Goal: Navigation & Orientation: Find specific page/section

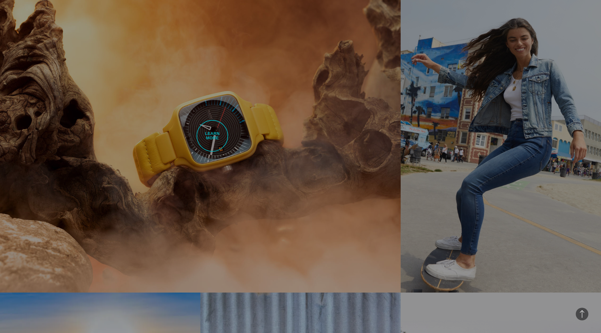
scroll to position [373, 0]
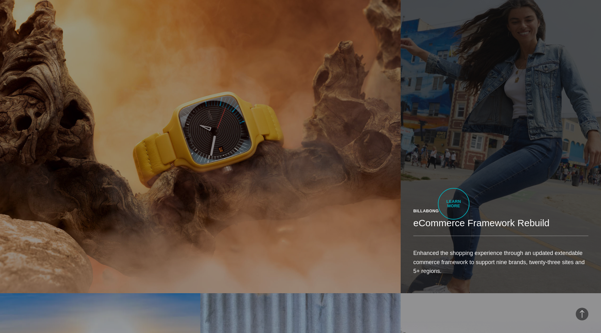
click at [454, 204] on link "Billabong eCommerce Framework Rebuild Enhanced the shopping experience through …" at bounding box center [501, 135] width 200 height 316
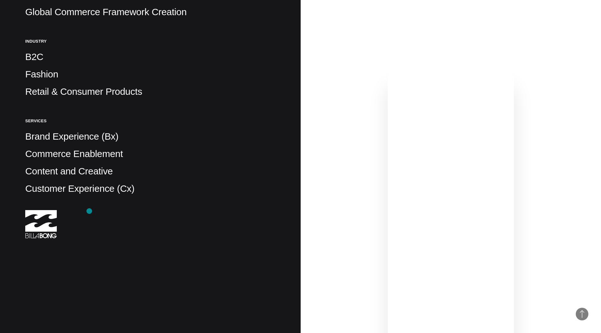
scroll to position [213, 0]
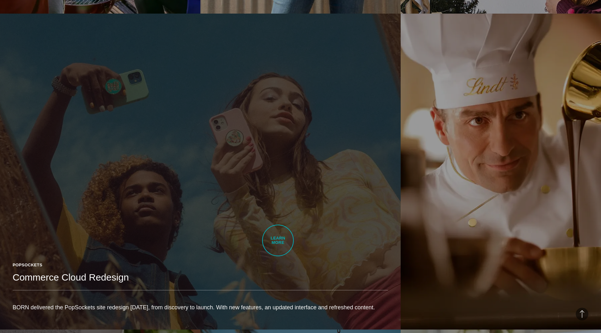
scroll to position [968, 0]
